Goal: Task Accomplishment & Management: Manage account settings

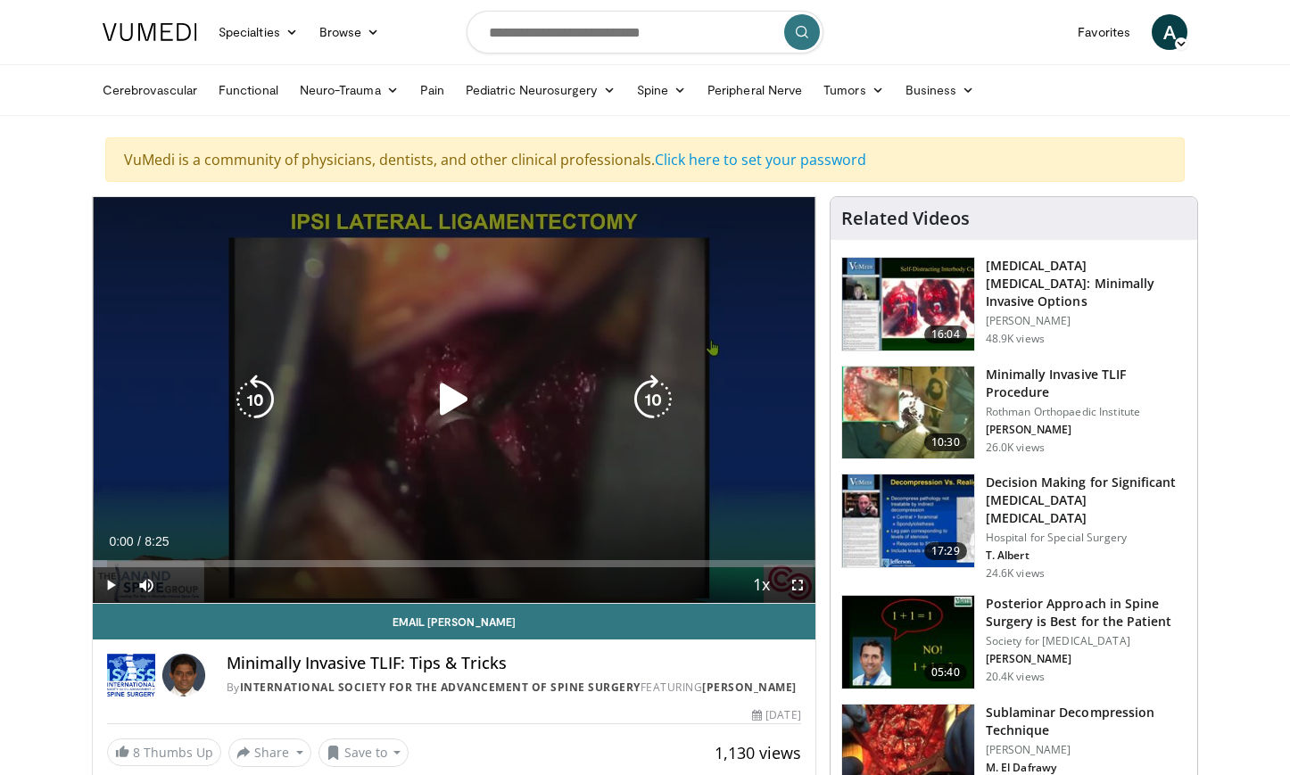
scroll to position [21, 0]
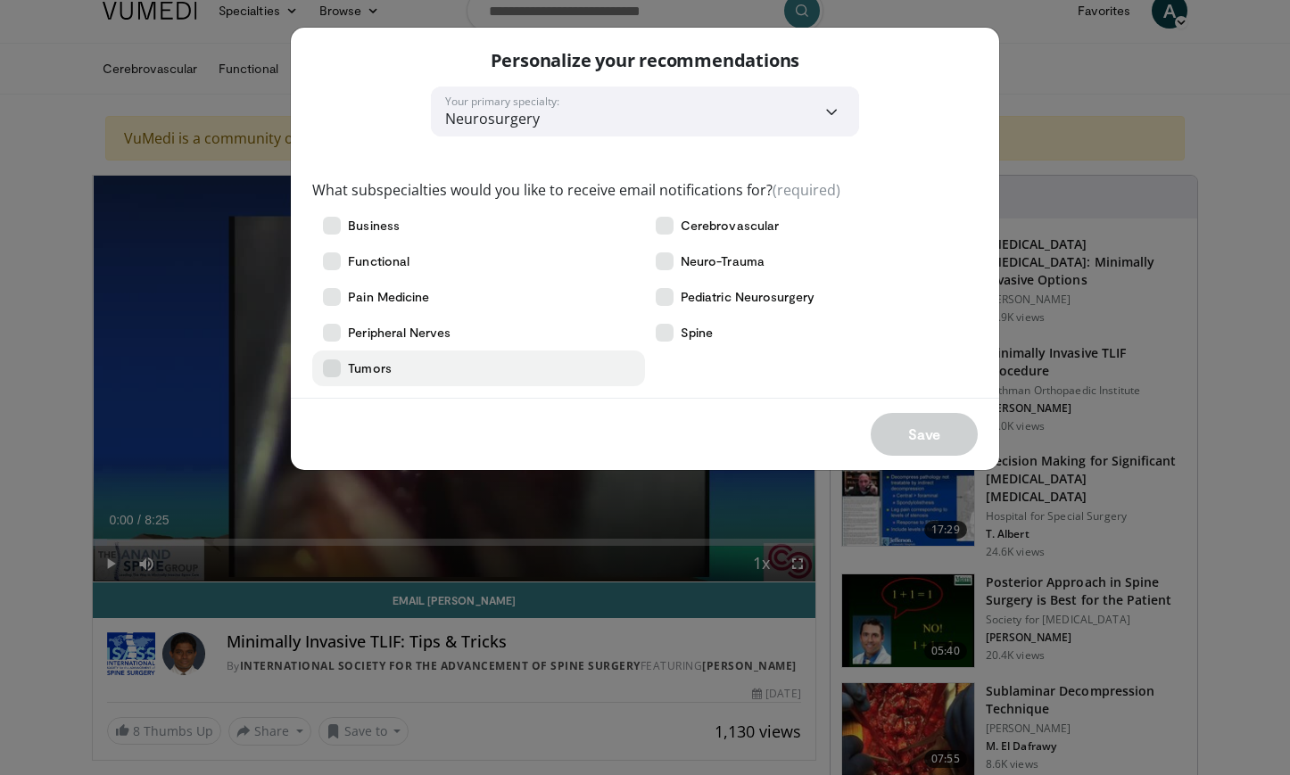
click at [366, 376] on span "Tumors" at bounding box center [369, 368] width 43 height 18
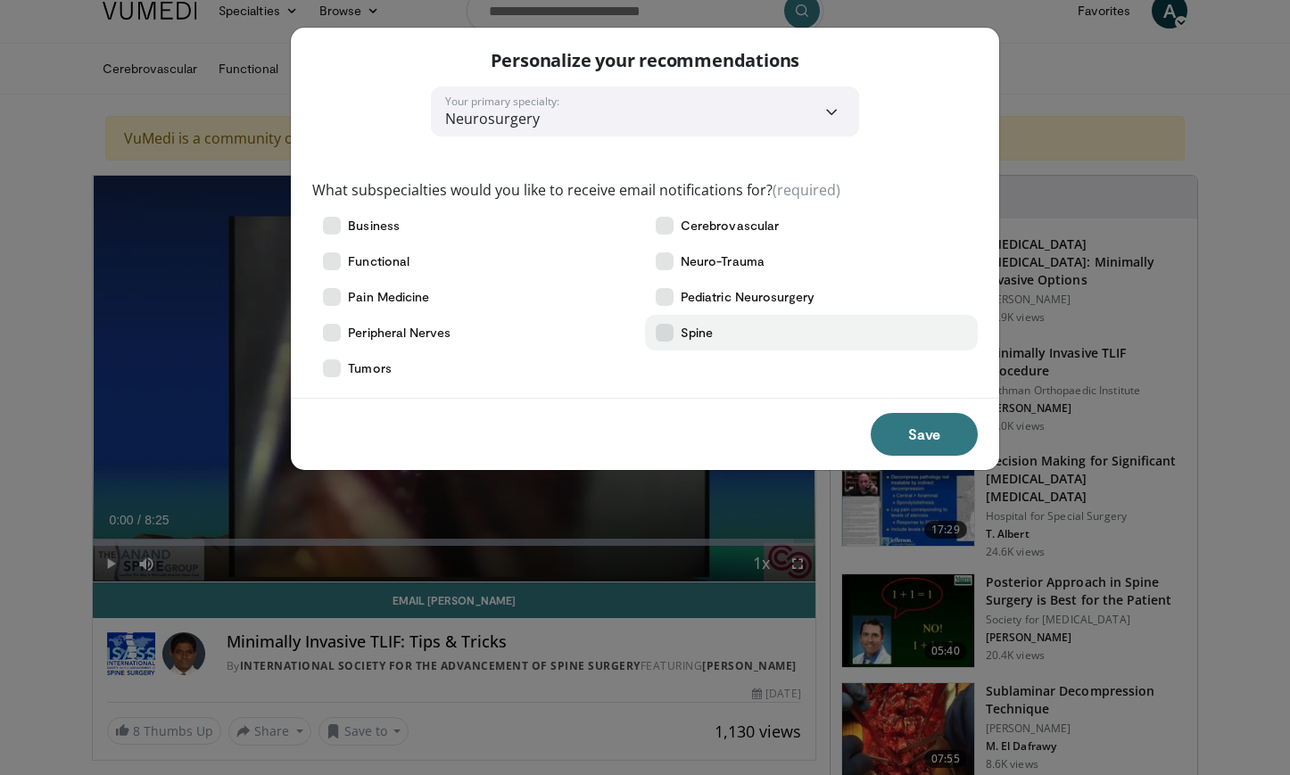
click at [690, 343] on label "Spine" at bounding box center [811, 333] width 333 height 36
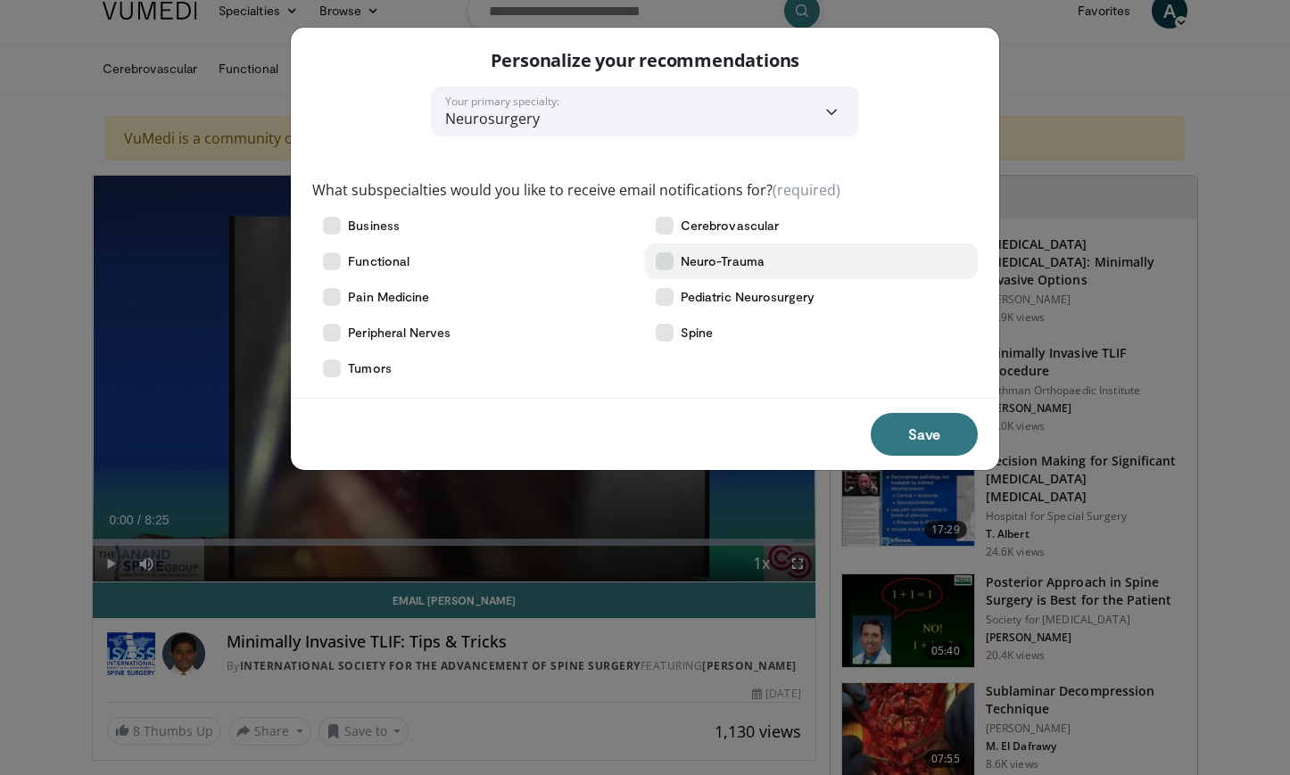
click at [725, 267] on span "Neuro-Trauma" at bounding box center [723, 261] width 84 height 18
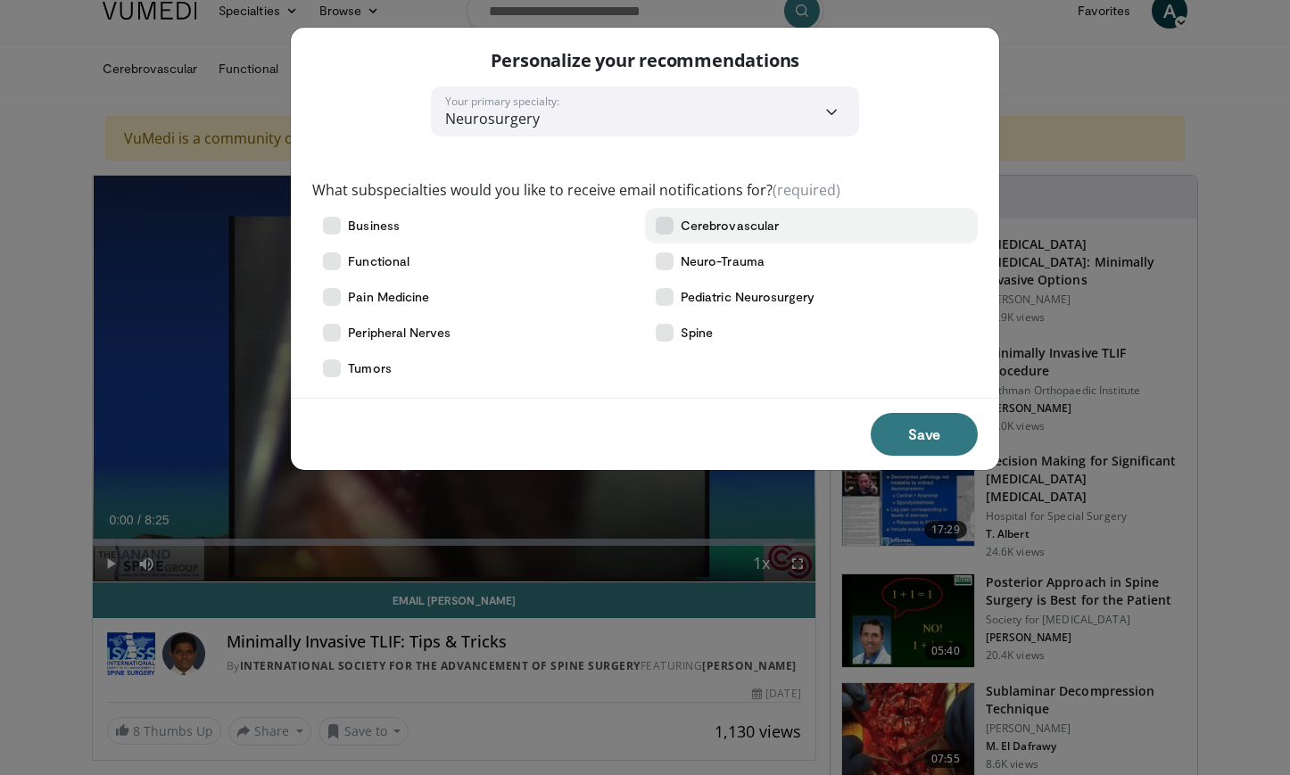
click at [726, 230] on span "Cerebrovascular" at bounding box center [730, 226] width 98 height 18
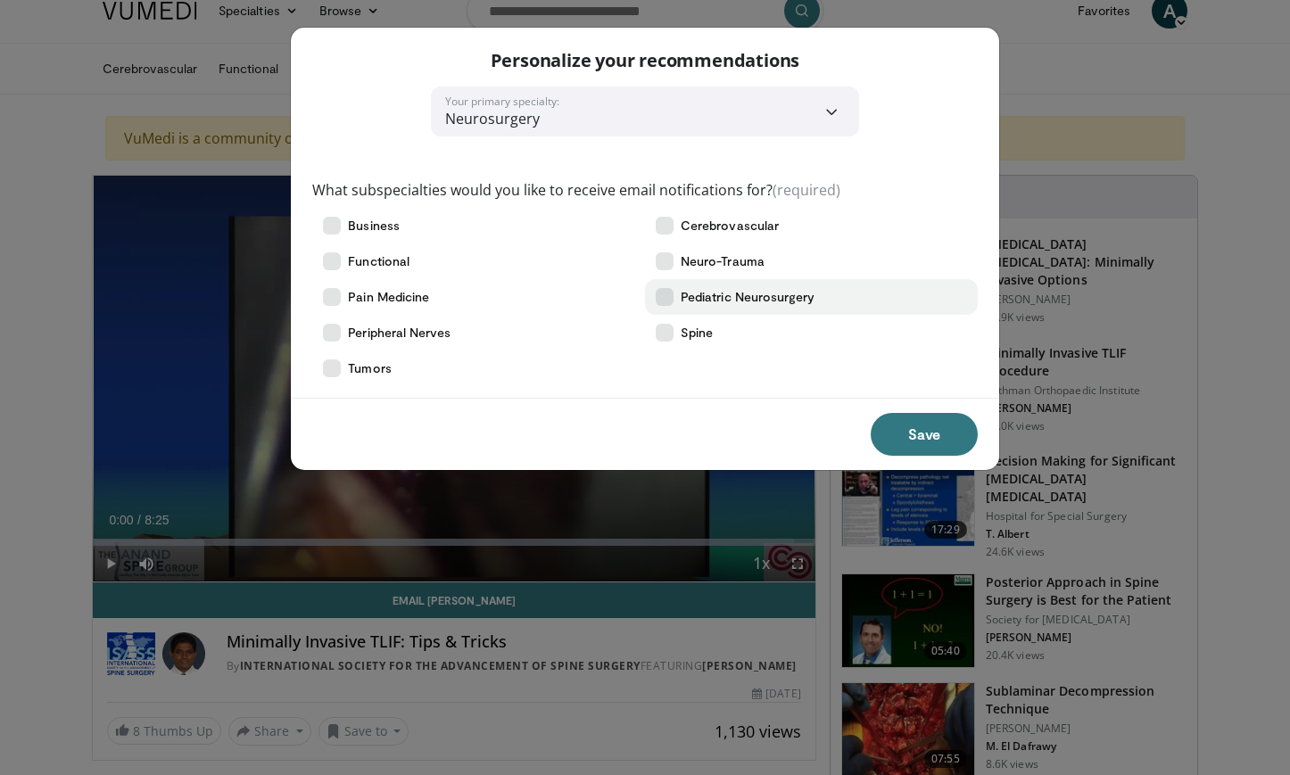
click at [768, 296] on span "Pediatric Neurosurgery" at bounding box center [748, 297] width 135 height 18
click at [896, 426] on button "Save" at bounding box center [924, 434] width 107 height 43
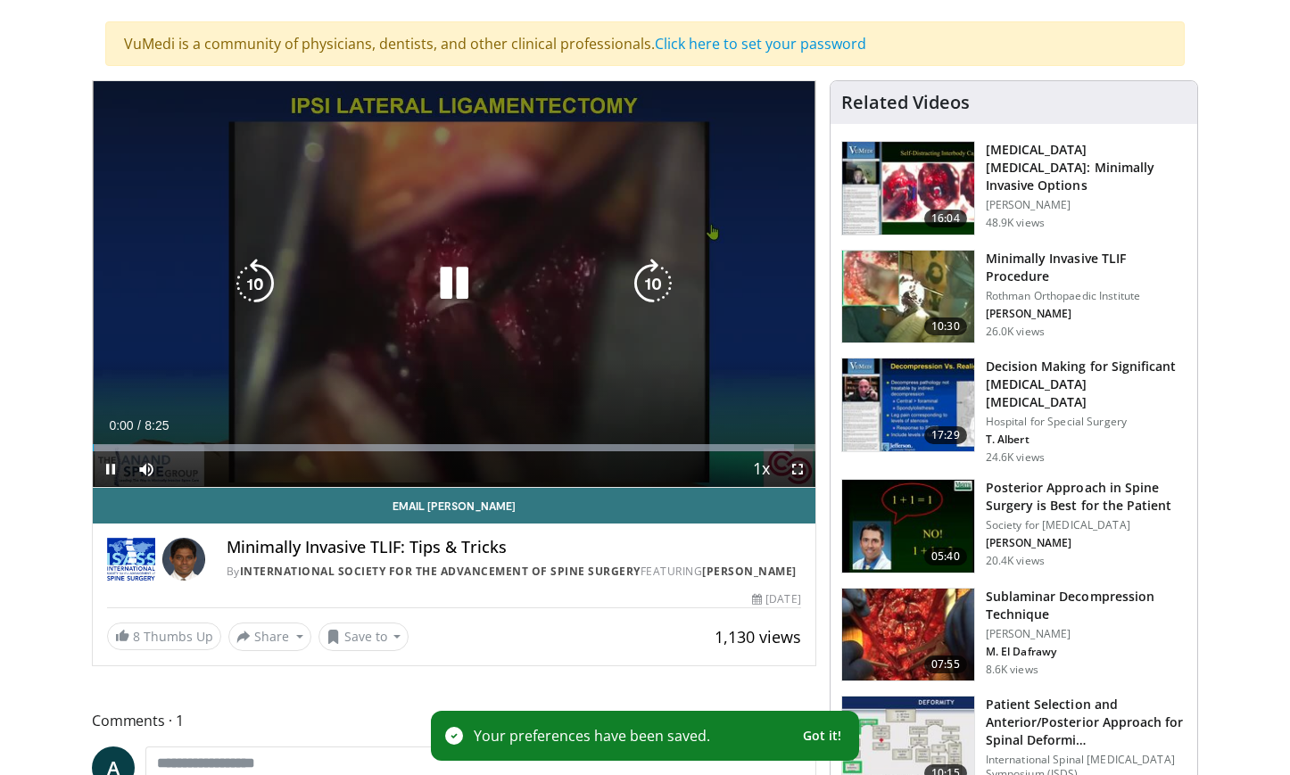
scroll to position [130, 0]
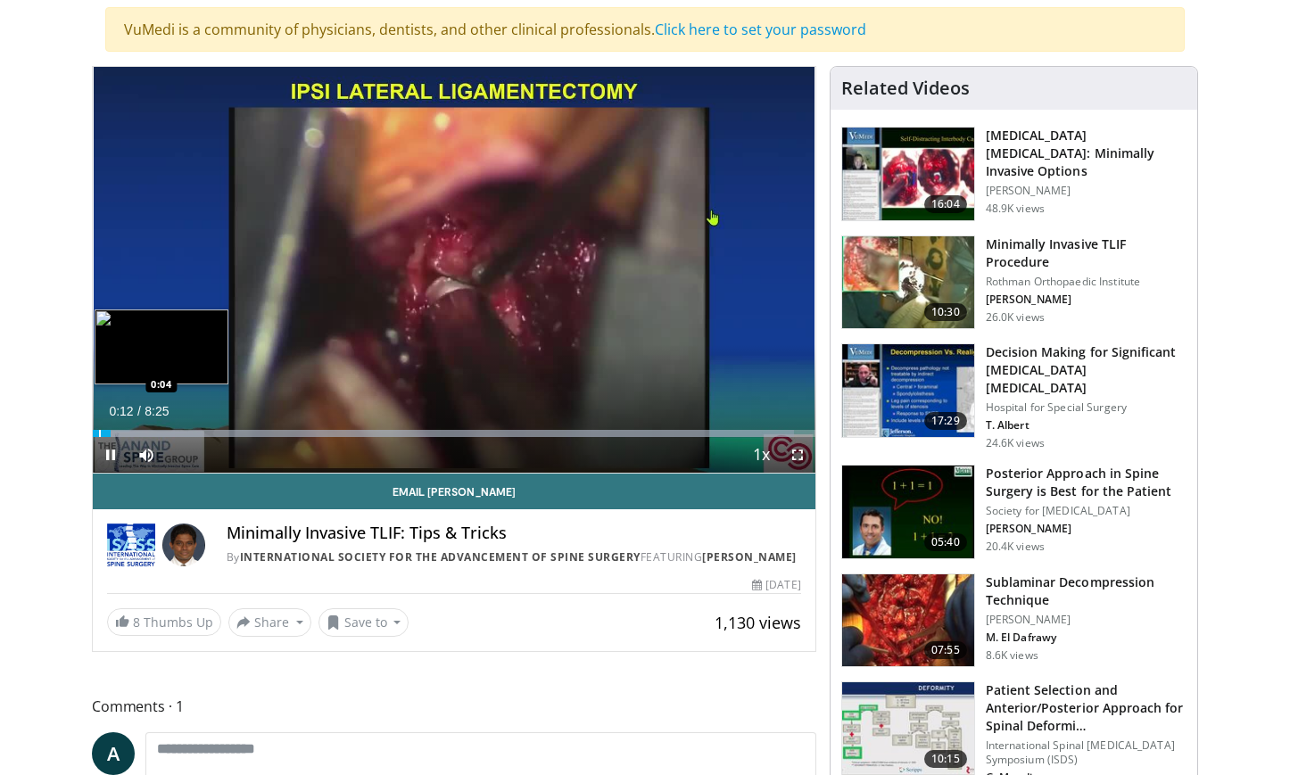
click at [99, 433] on div "Progress Bar" at bounding box center [100, 433] width 2 height 7
click at [95, 433] on div "Progress Bar" at bounding box center [96, 433] width 2 height 7
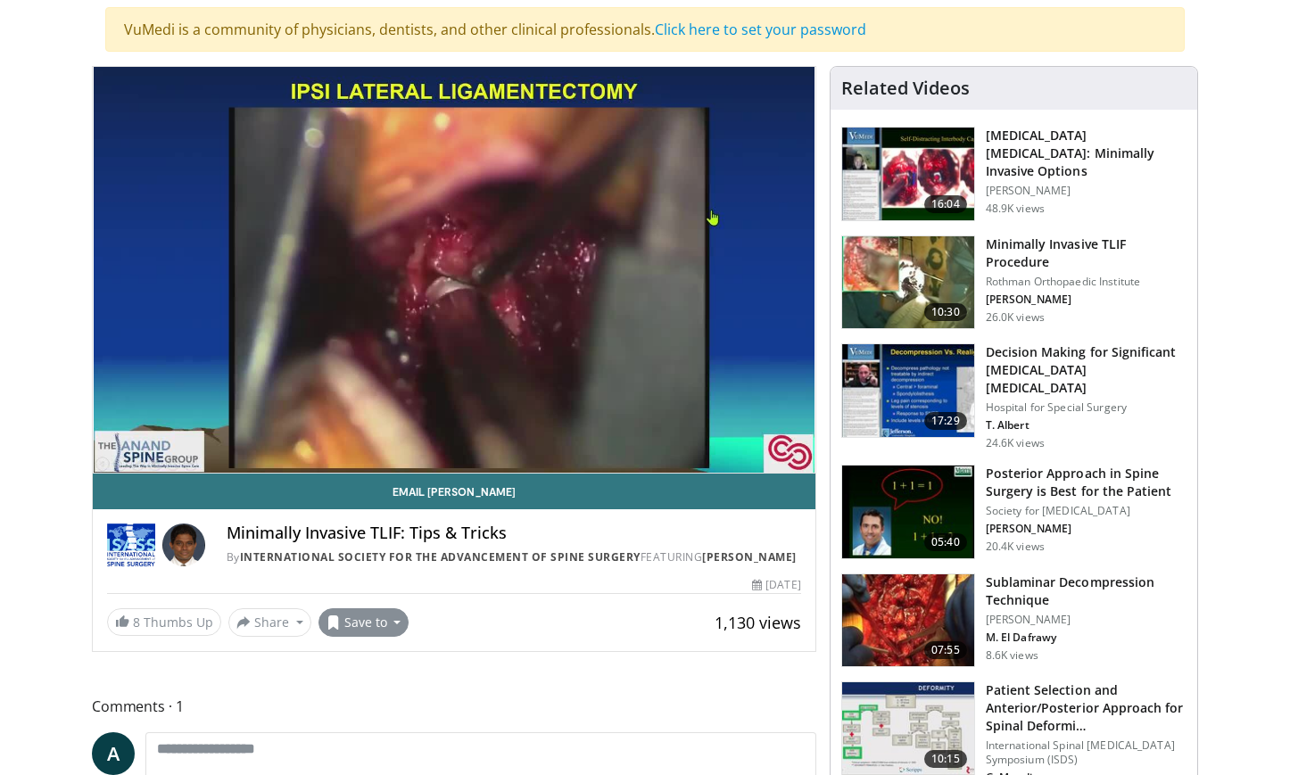
click at [391, 635] on button "Save to" at bounding box center [363, 622] width 91 height 29
click at [431, 626] on div "8 Thumbs Up Share Minimally Invasive TLIF: ... × Enter one or more e-mail addre…" at bounding box center [454, 622] width 694 height 29
click at [432, 626] on div "8 Thumbs Up Share Minimally Invasive TLIF: ... × Enter one or more e-mail addre…" at bounding box center [454, 622] width 694 height 29
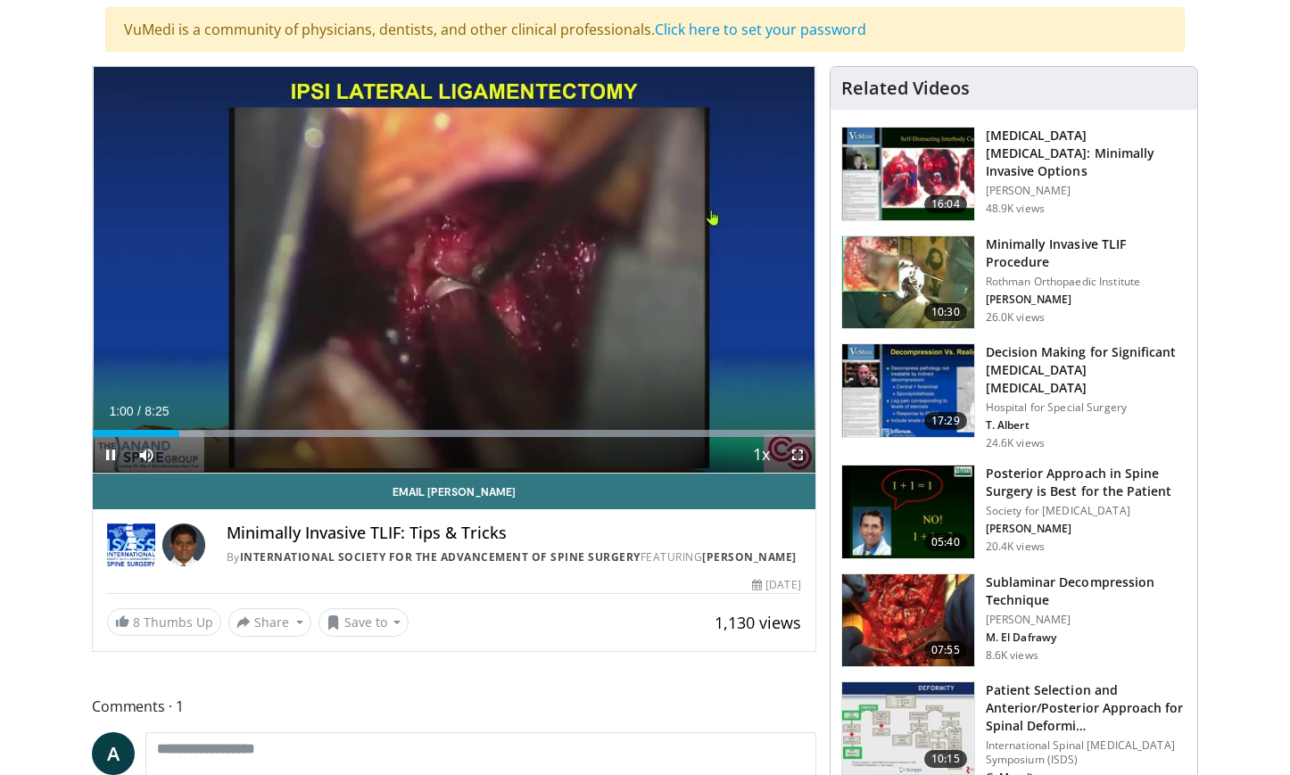
click at [112, 458] on span "Video Player" at bounding box center [111, 455] width 36 height 36
